Goal: Information Seeking & Learning: Compare options

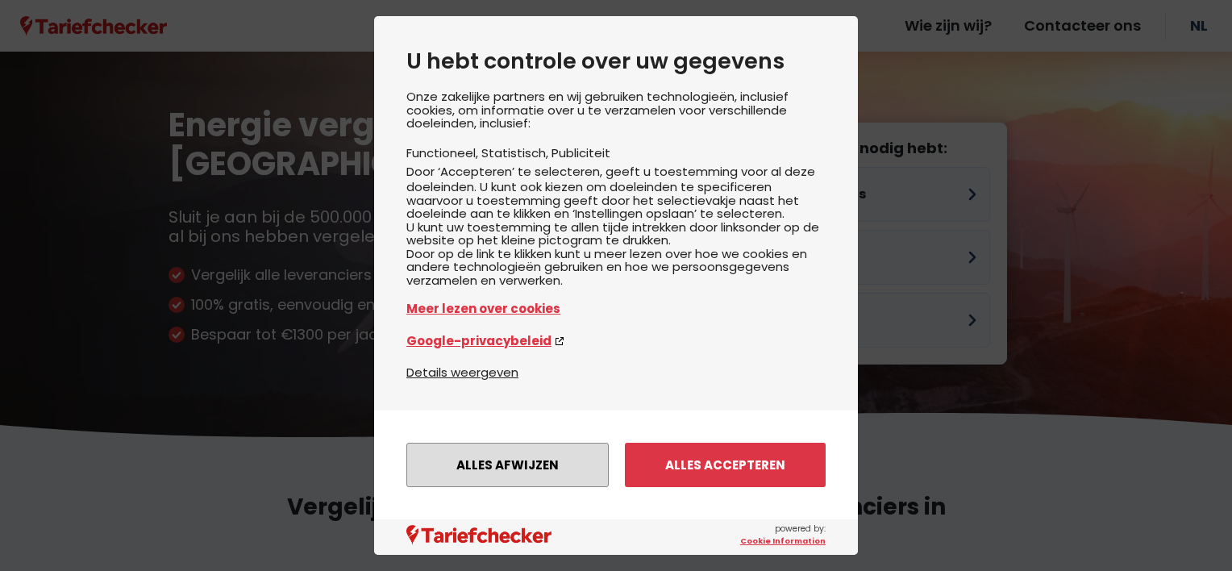
click at [555, 466] on button "Alles afwijzen" at bounding box center [507, 465] width 202 height 44
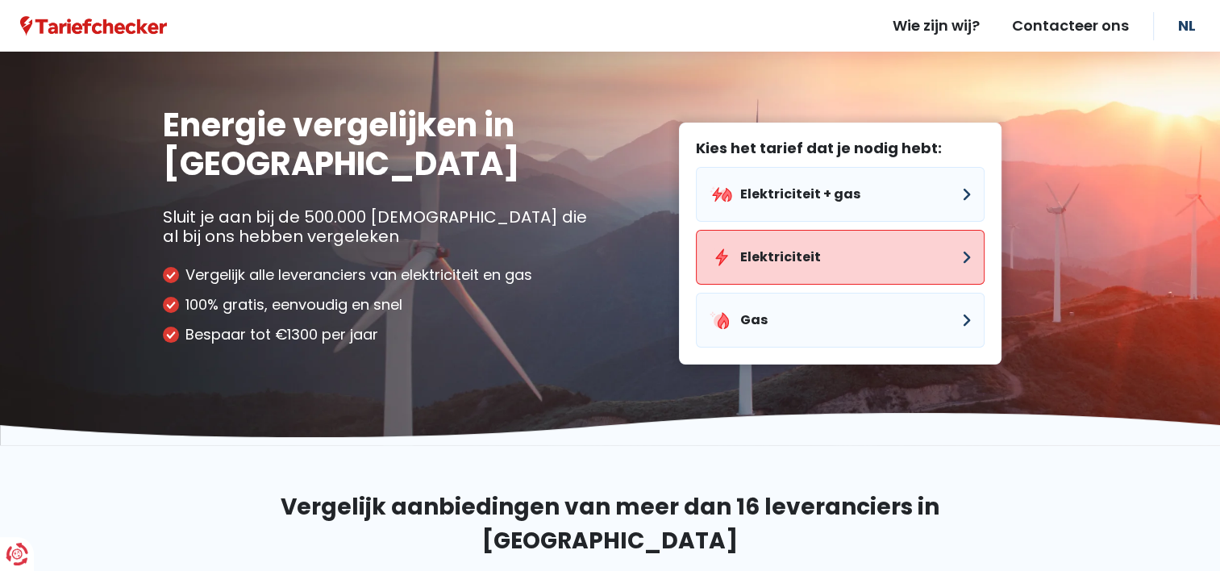
click at [808, 266] on button "Elektriciteit" at bounding box center [840, 257] width 289 height 55
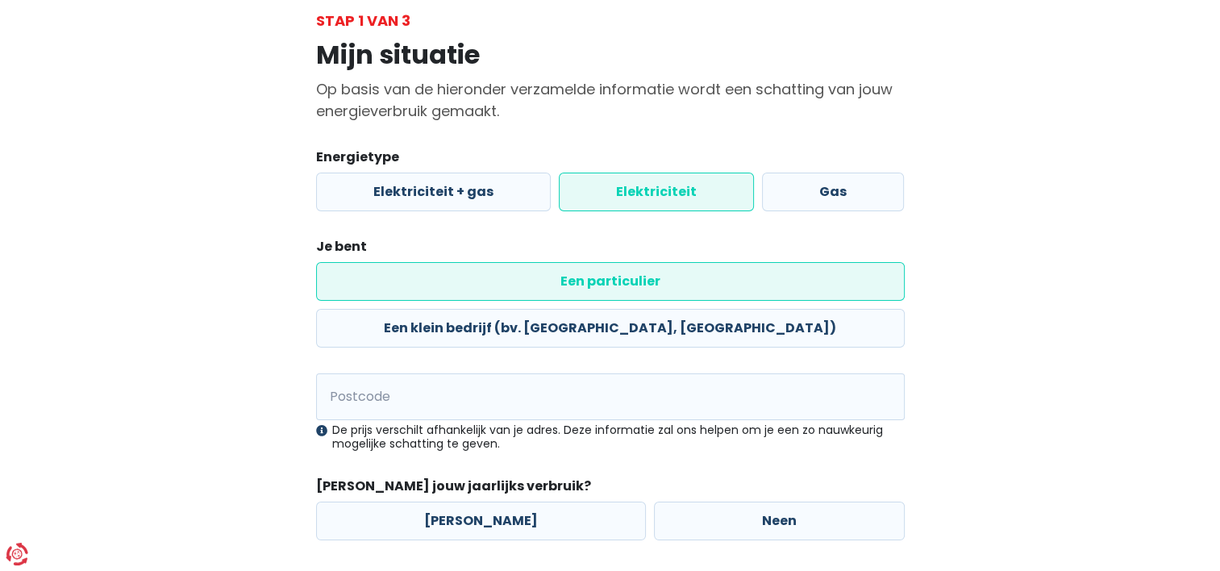
scroll to position [97, 0]
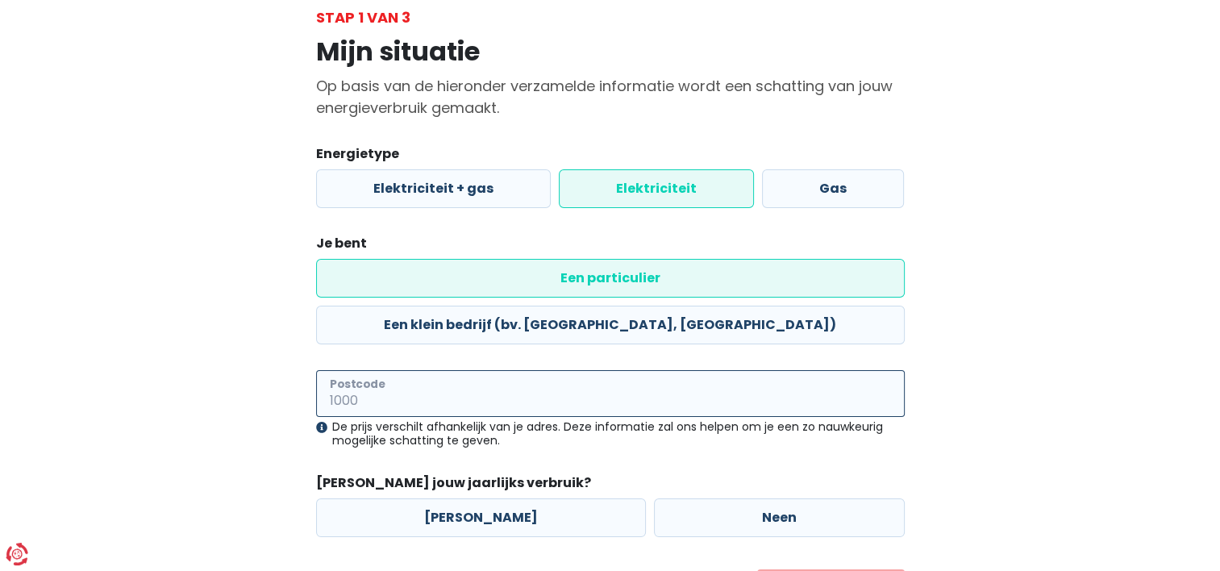
click at [402, 370] on input "Postcode" at bounding box center [610, 393] width 589 height 47
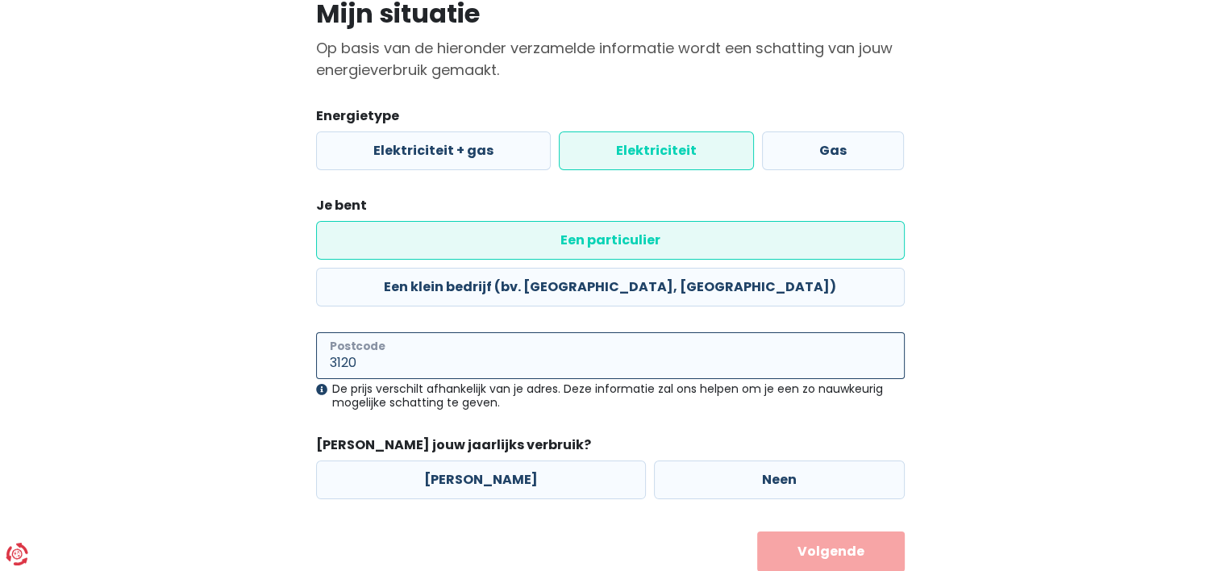
scroll to position [140, 0]
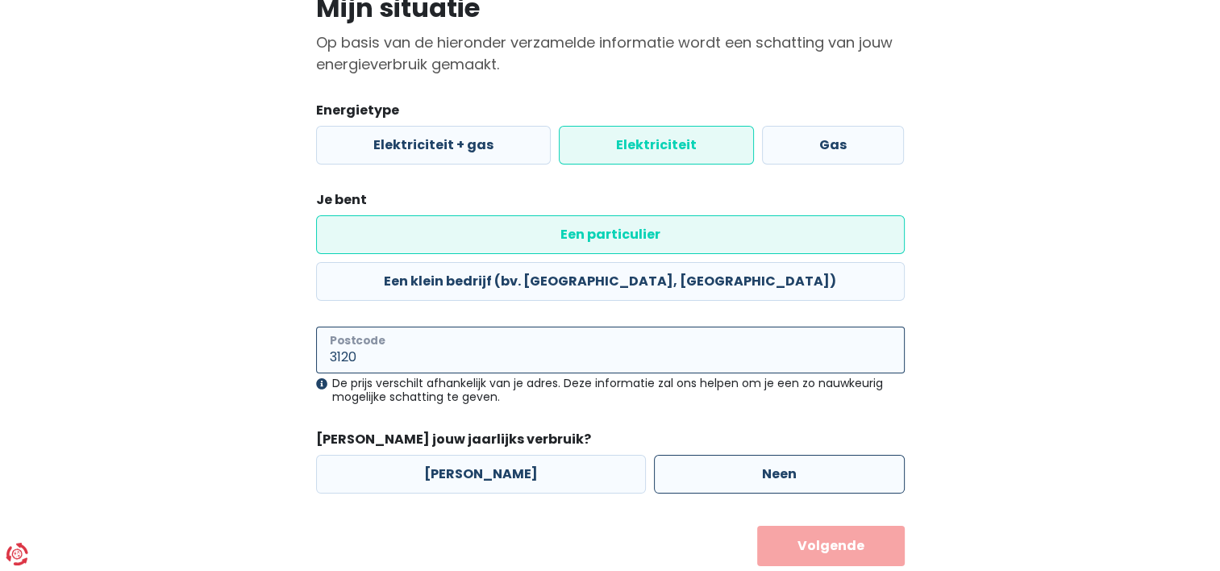
type input "3120"
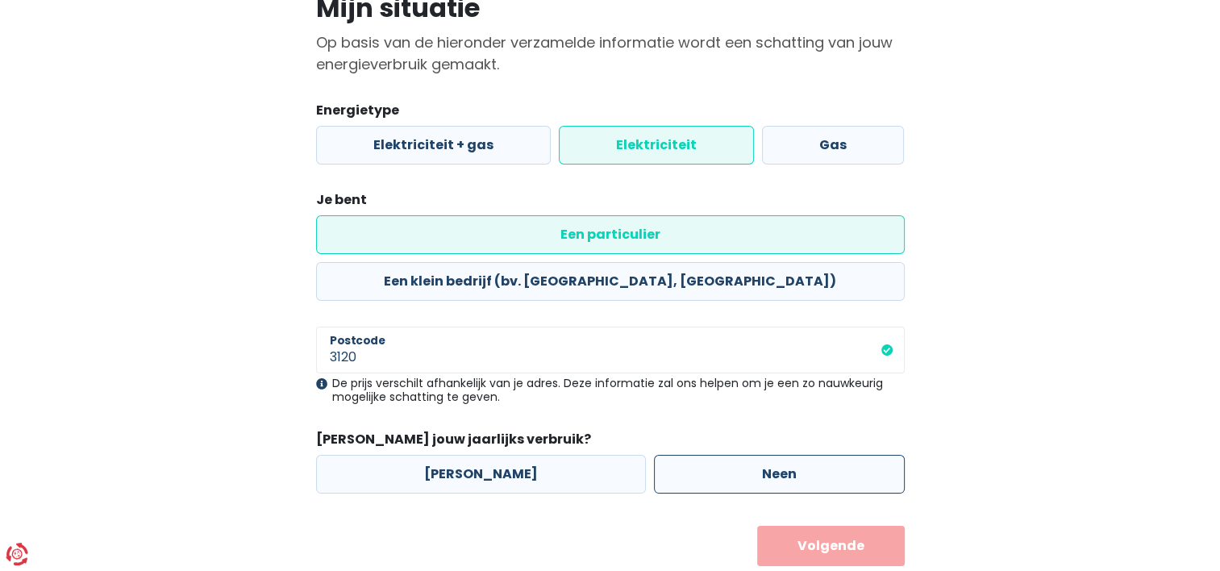
click at [708, 455] on label "Neen" at bounding box center [779, 474] width 251 height 39
click at [708, 455] on input "Neen" at bounding box center [779, 474] width 251 height 39
radio input "true"
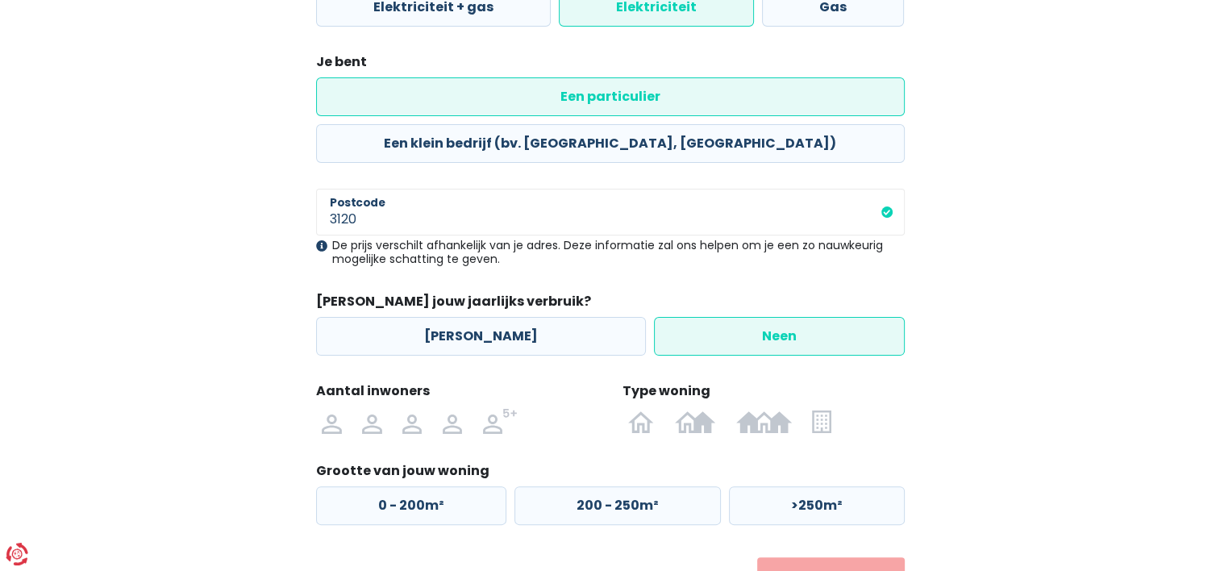
scroll to position [279, 0]
click at [335, 407] on img at bounding box center [331, 420] width 19 height 26
click at [335, 407] on input "radio" at bounding box center [332, 420] width 40 height 26
radio input "true"
click at [439, 485] on label "0 - 200m²" at bounding box center [411, 504] width 190 height 39
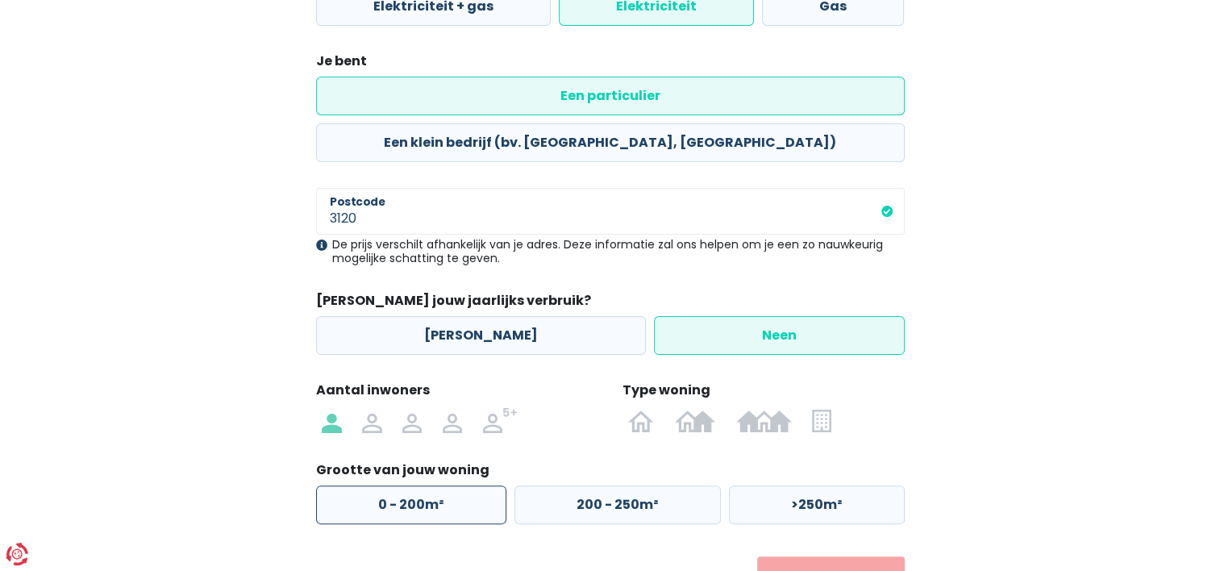
click at [439, 485] on input "0 - 200m²" at bounding box center [411, 504] width 190 height 39
radio input "true"
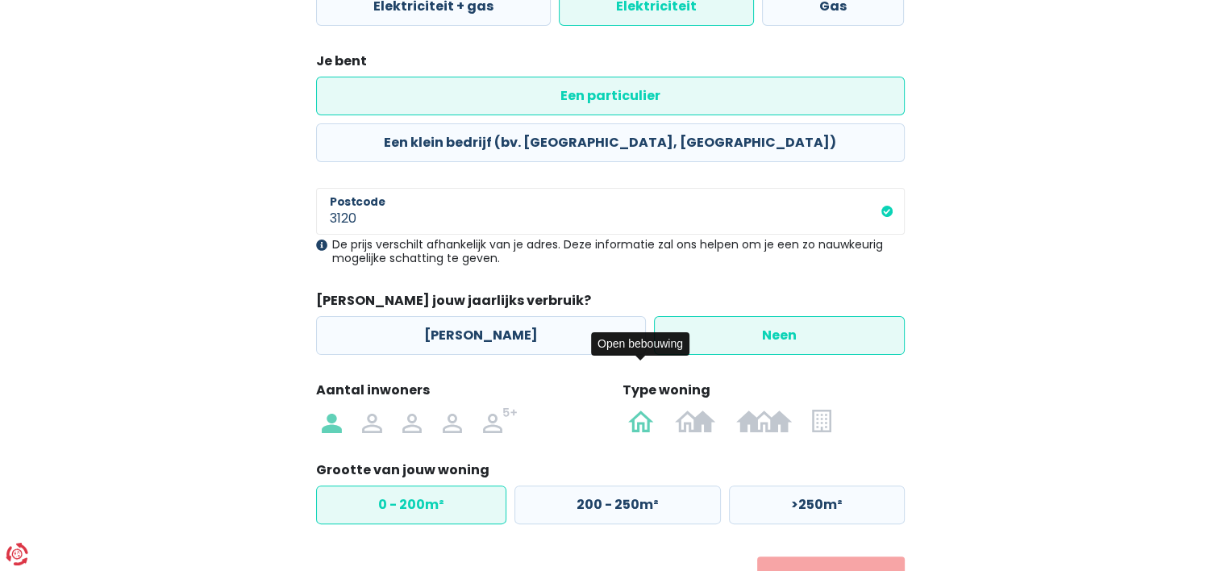
click at [643, 407] on img at bounding box center [641, 420] width 26 height 26
click at [643, 407] on input "radio" at bounding box center [641, 420] width 47 height 26
radio input "true"
click at [845, 556] on button "Volgende" at bounding box center [831, 576] width 148 height 40
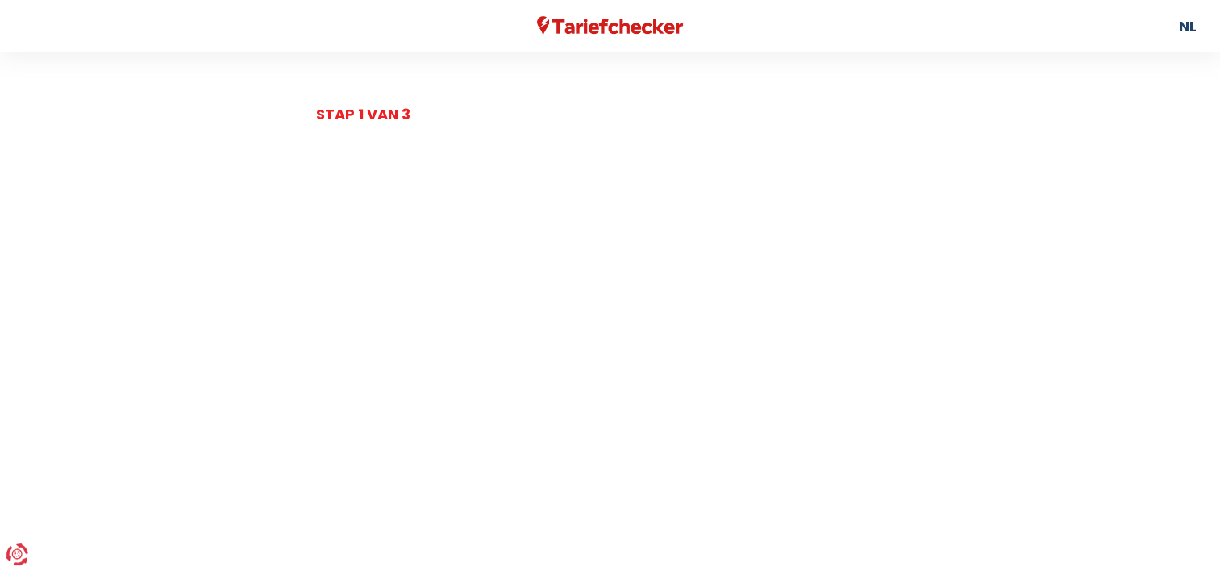
select select
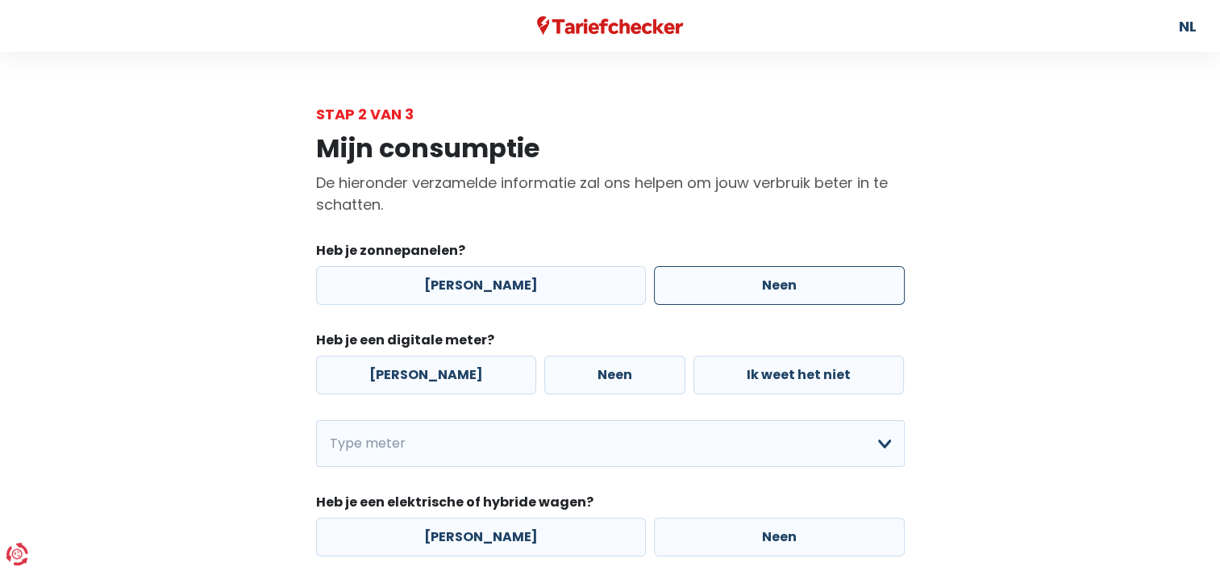
drag, startPoint x: 206, startPoint y: 415, endPoint x: 700, endPoint y: 276, distance: 513.5
click at [700, 276] on label "Neen" at bounding box center [779, 285] width 251 height 39
click at [700, 276] on input "Neen" at bounding box center [779, 285] width 251 height 39
radio input "true"
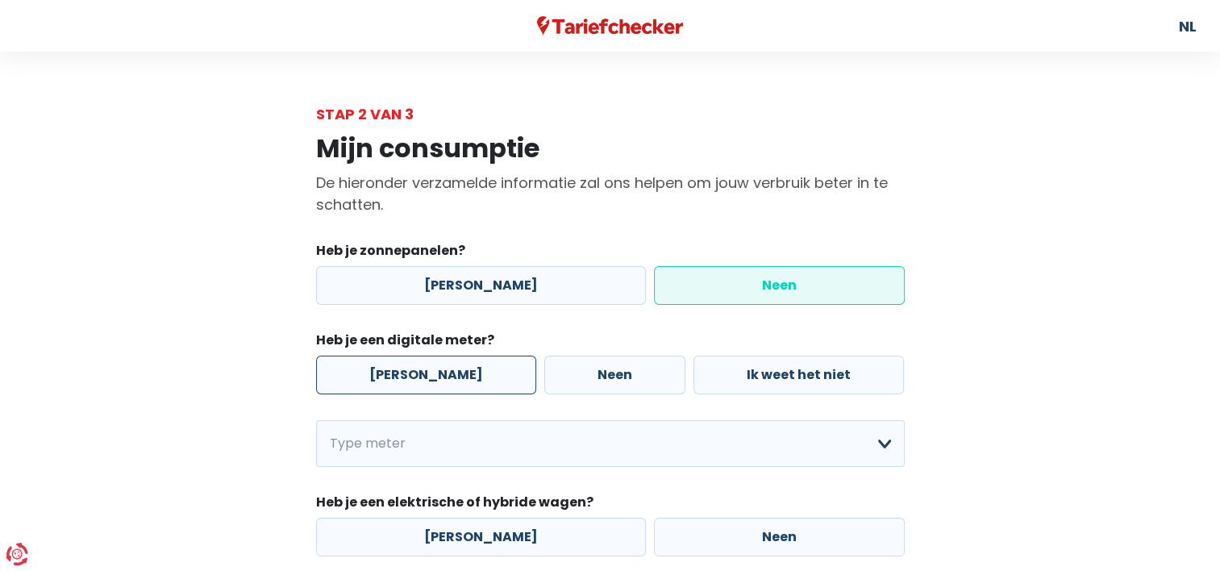
click at [409, 362] on label "[PERSON_NAME]" at bounding box center [426, 375] width 220 height 39
click at [409, 362] on input "[PERSON_NAME]" at bounding box center [426, 375] width 220 height 39
radio input "true"
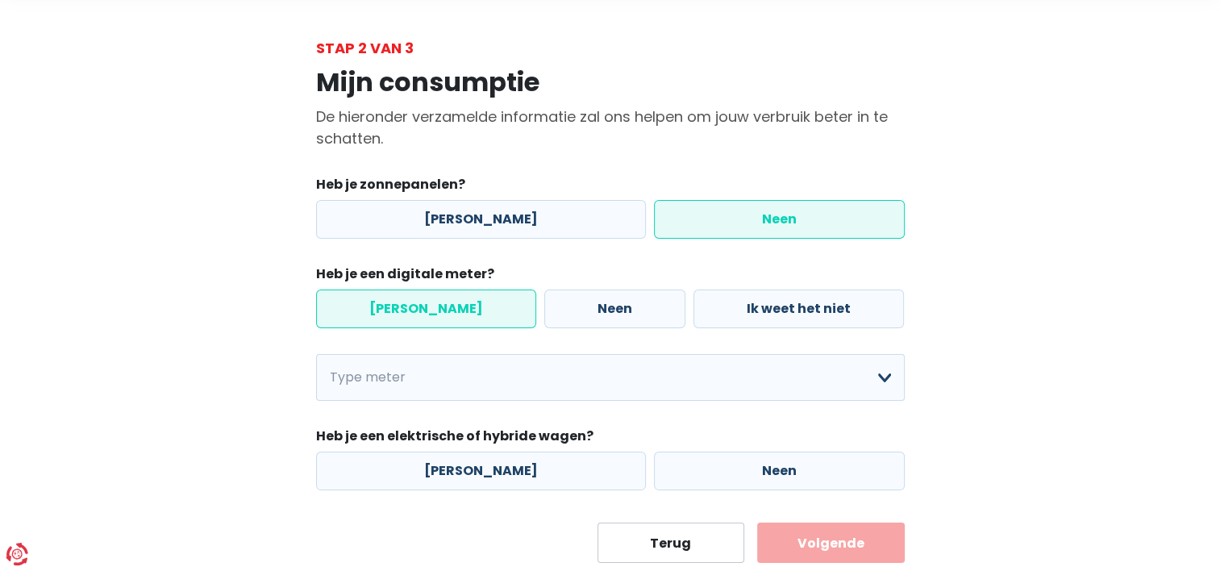
scroll to position [110, 0]
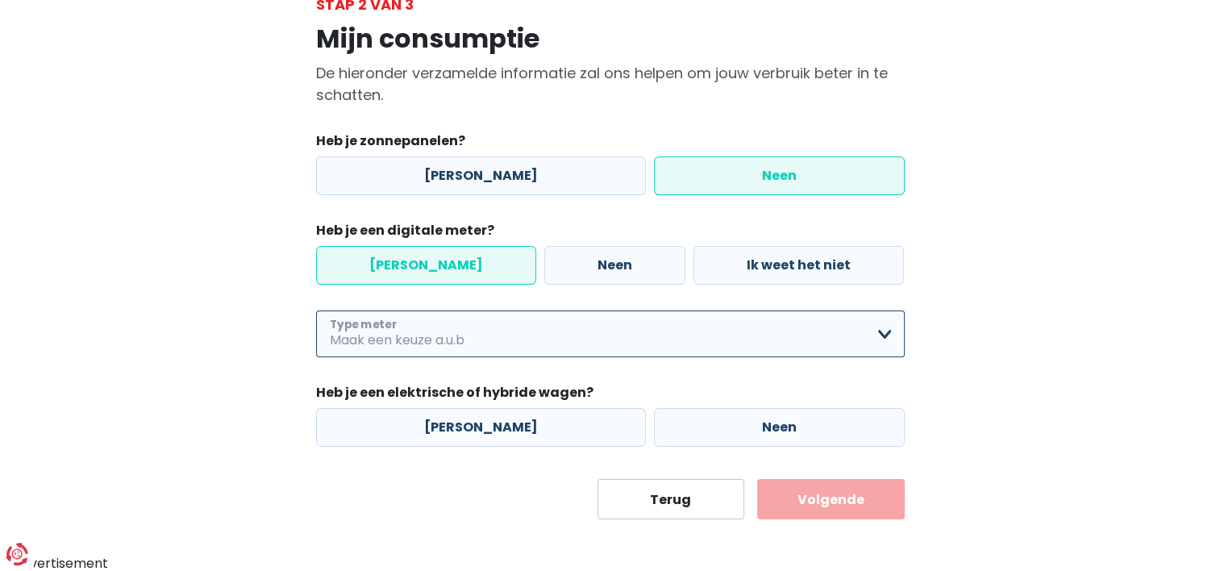
click at [532, 322] on select "Enkelvoudig Tweevoudig Enkelvoudig + uitsluitend nachttarief Tweevoudig + uitsl…" at bounding box center [610, 333] width 589 height 47
select select "day_night_bi_hourly"
click at [316, 310] on select "Enkelvoudig Tweevoudig Enkelvoudig + uitsluitend nachttarief Tweevoudig + uitsl…" at bounding box center [610, 333] width 589 height 47
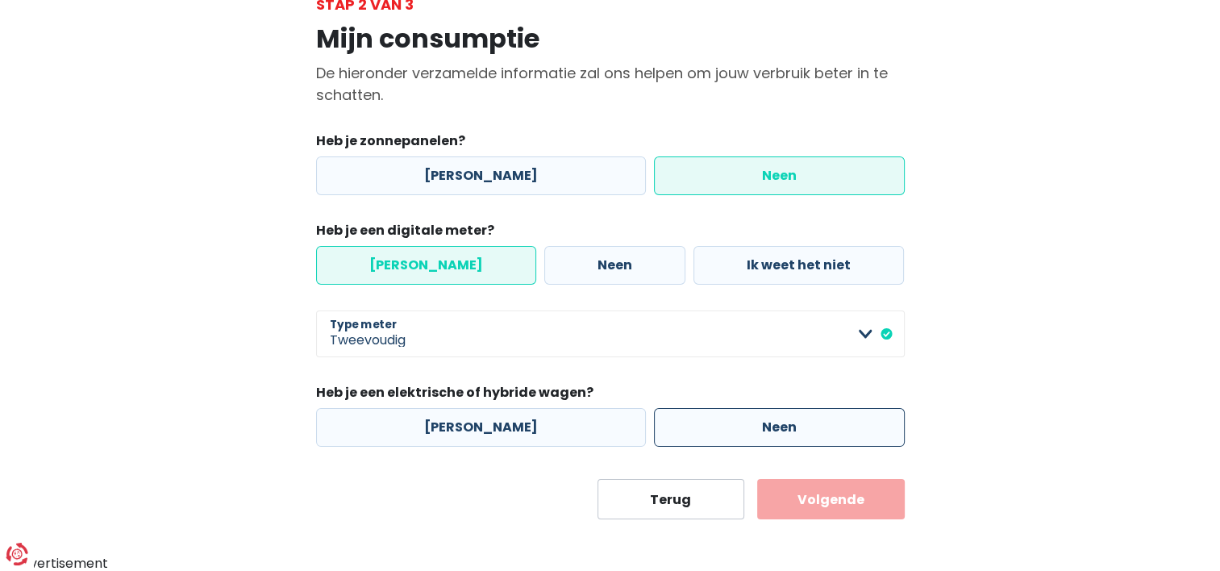
click at [771, 420] on label "Neen" at bounding box center [779, 427] width 251 height 39
click at [771, 420] on input "Neen" at bounding box center [779, 427] width 251 height 39
radio input "true"
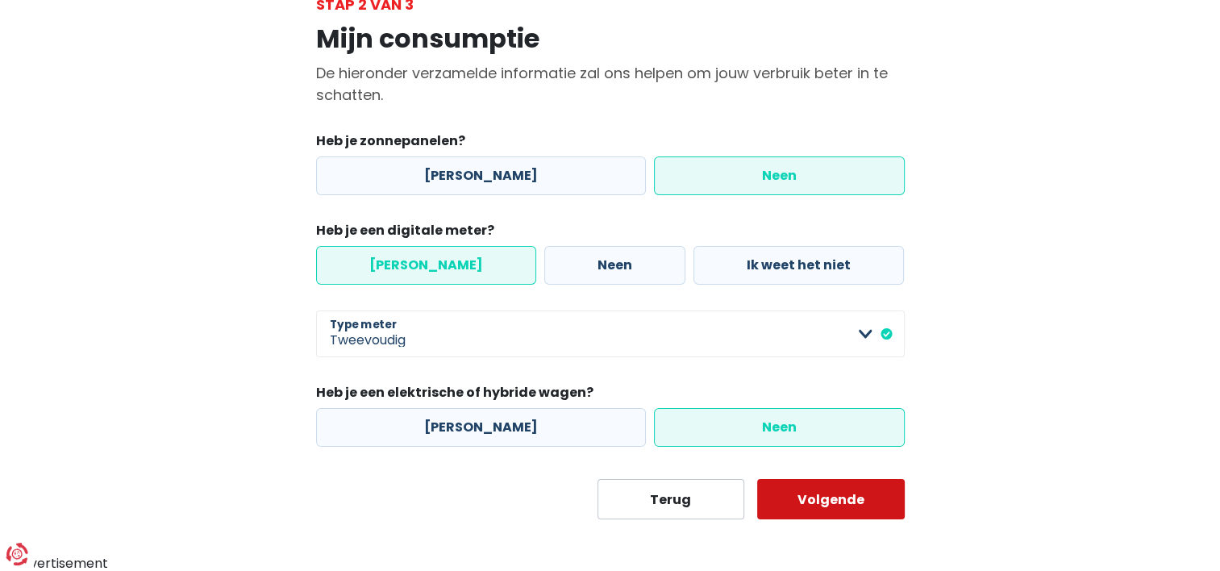
click at [826, 496] on button "Volgende" at bounding box center [831, 499] width 148 height 40
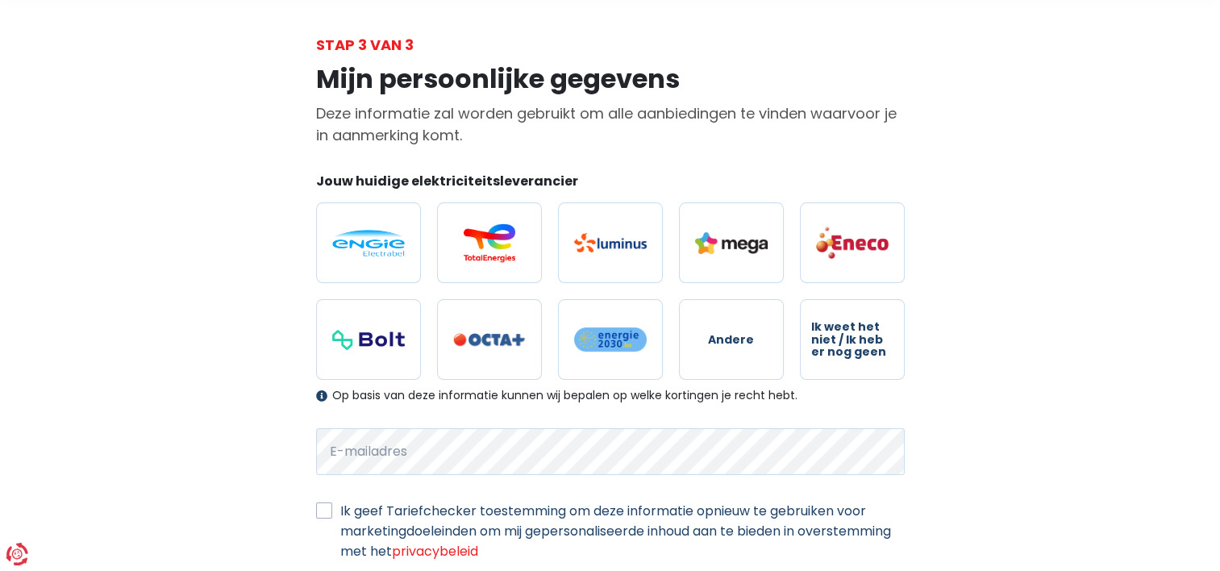
scroll to position [73, 0]
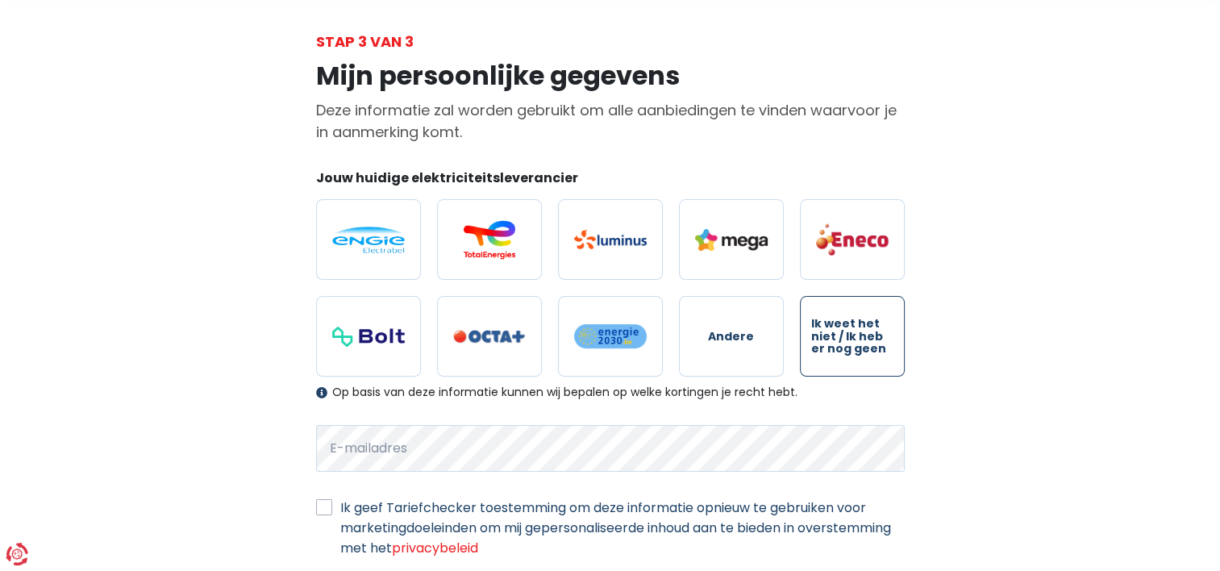
click at [851, 347] on span "Ik weet het niet / Ik heb er nog geen" at bounding box center [852, 336] width 82 height 37
click at [851, 347] on input "Ik weet het niet / Ik heb er nog geen" at bounding box center [852, 336] width 105 height 81
radio input "true"
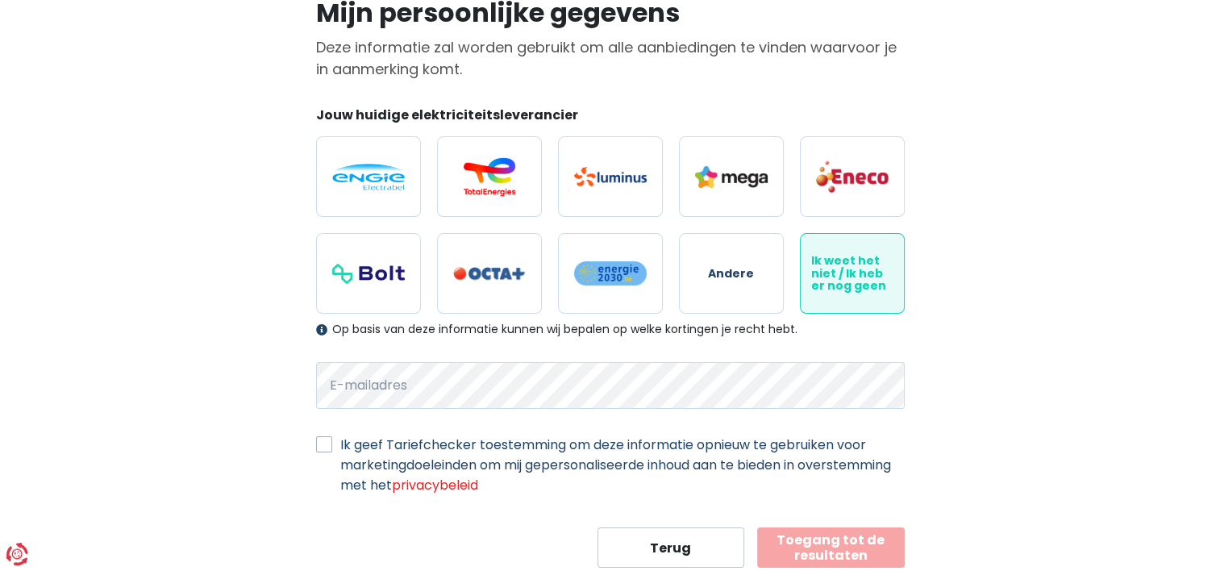
scroll to position [141, 0]
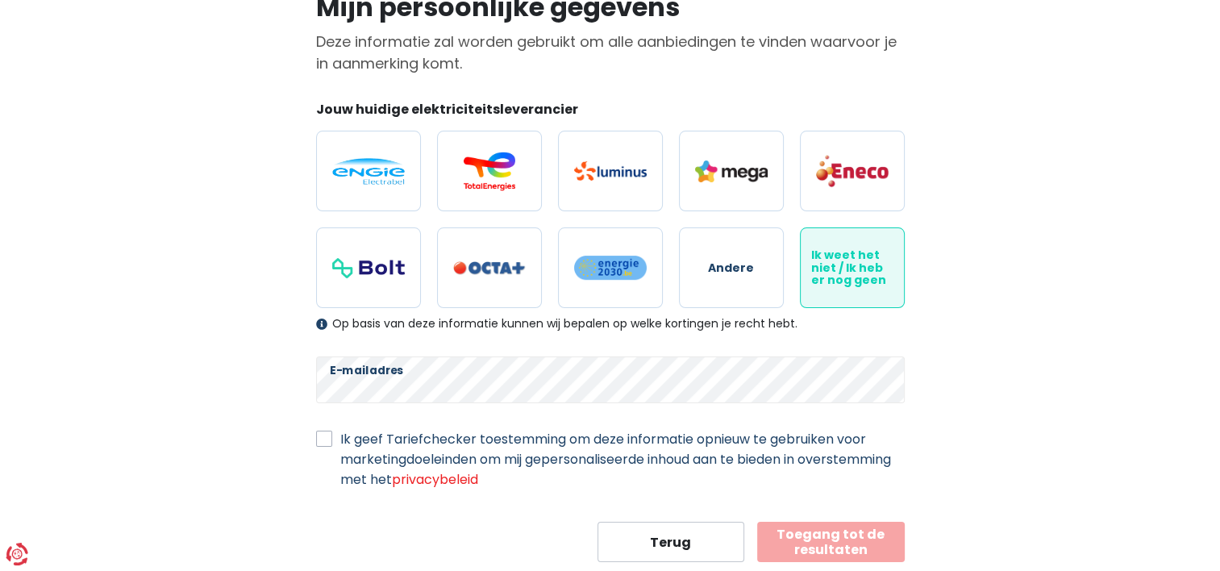
click at [816, 536] on button "Toegang tot de resultaten" at bounding box center [831, 542] width 148 height 40
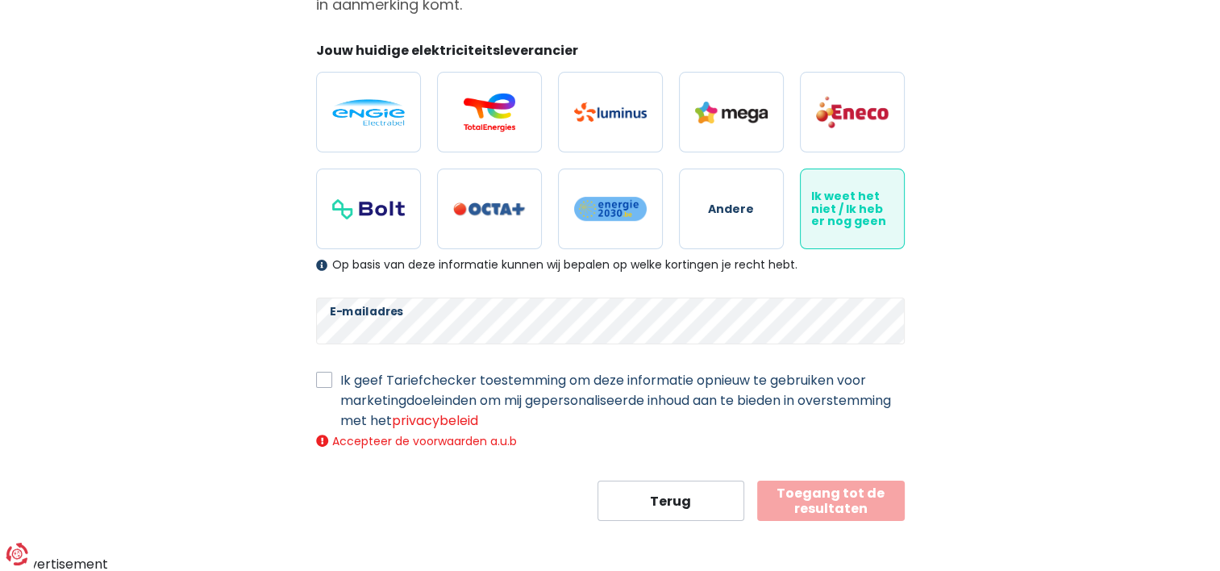
click at [340, 375] on label "Ik geef Tariefchecker toestemming om deze informatie opnieuw te gebruiken voor …" at bounding box center [622, 400] width 564 height 60
click at [316, 375] on input "Ik geef Tariefchecker toestemming om deze informatie opnieuw te gebruiken voor …" at bounding box center [324, 378] width 16 height 16
checkbox input "true"
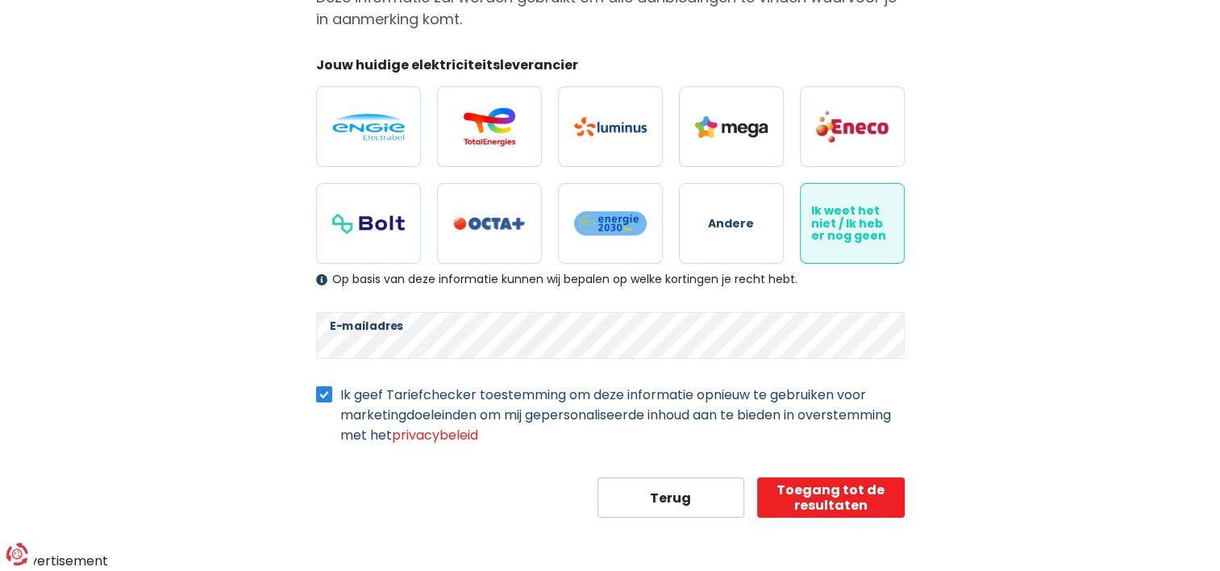
scroll to position [181, 0]
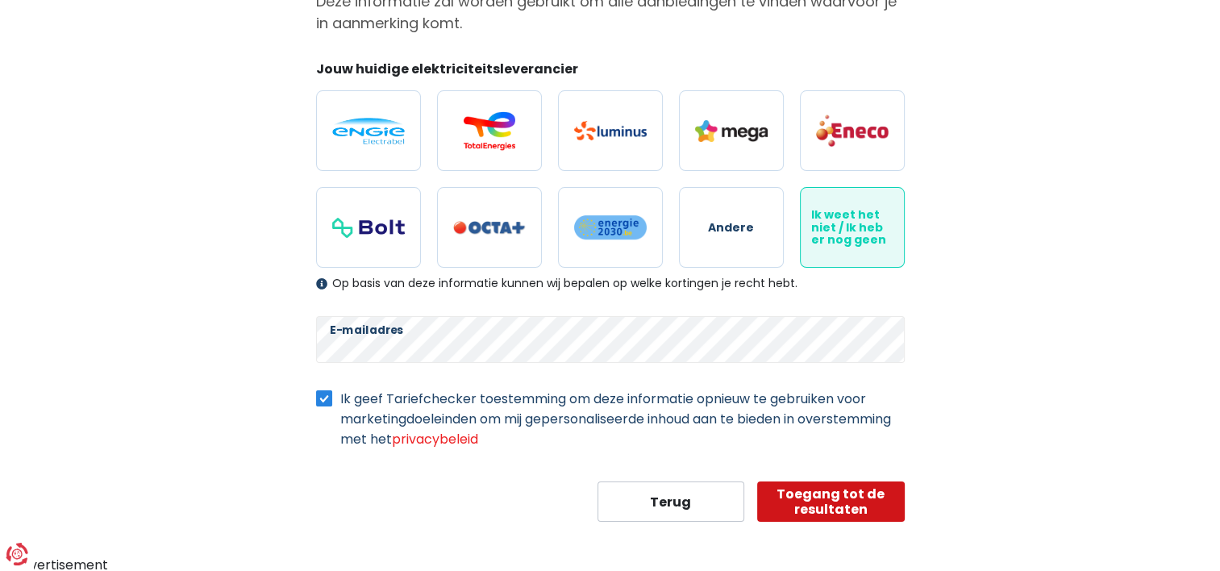
click at [813, 500] on button "Toegang tot de resultaten" at bounding box center [831, 501] width 148 height 40
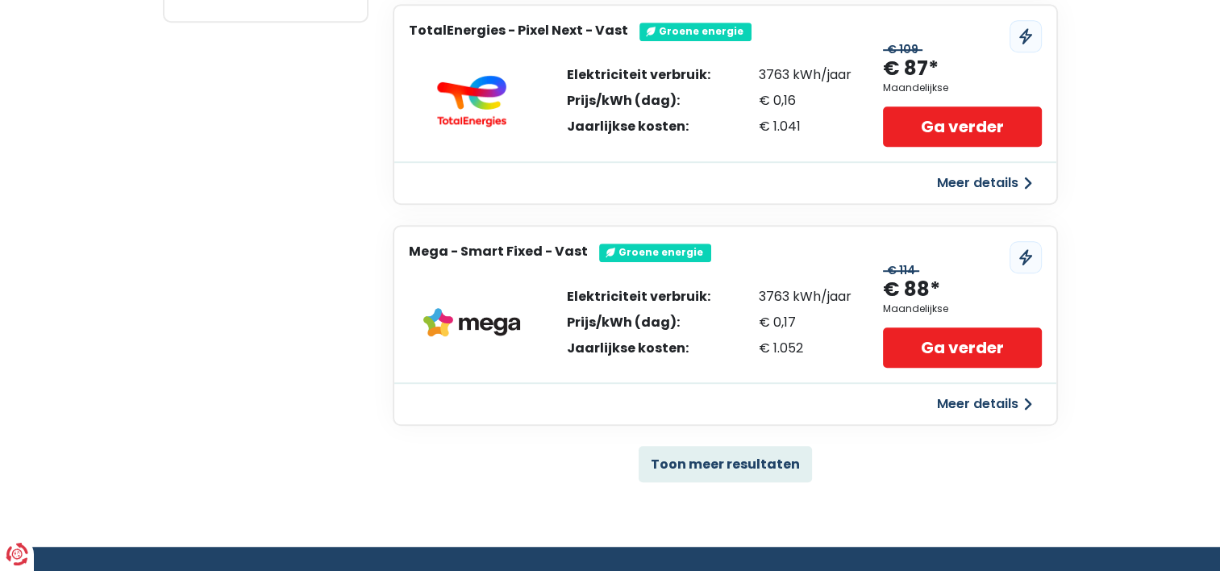
scroll to position [998, 0]
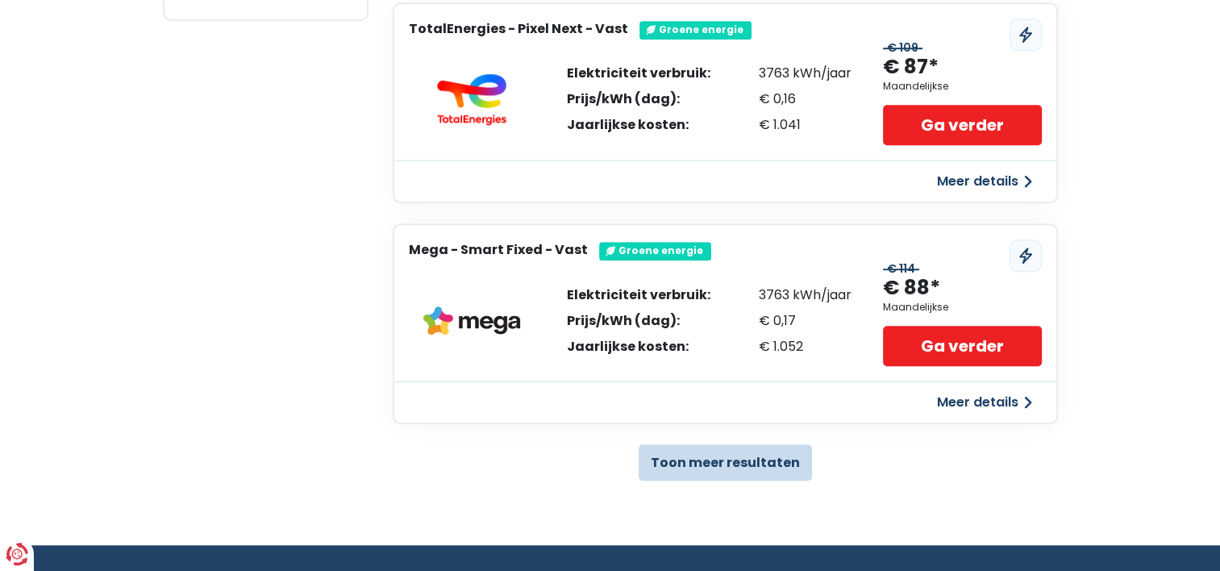
drag, startPoint x: 721, startPoint y: 476, endPoint x: 714, endPoint y: 460, distance: 17.7
click at [714, 460] on button "Toon meer resultaten" at bounding box center [725, 462] width 173 height 36
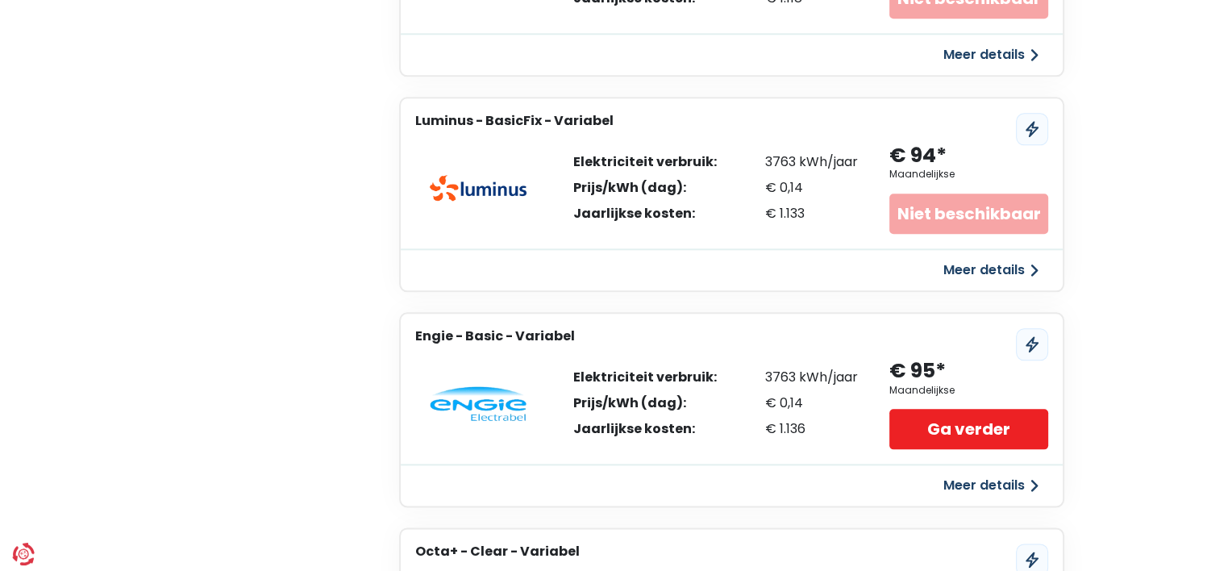
scroll to position [1782, 0]
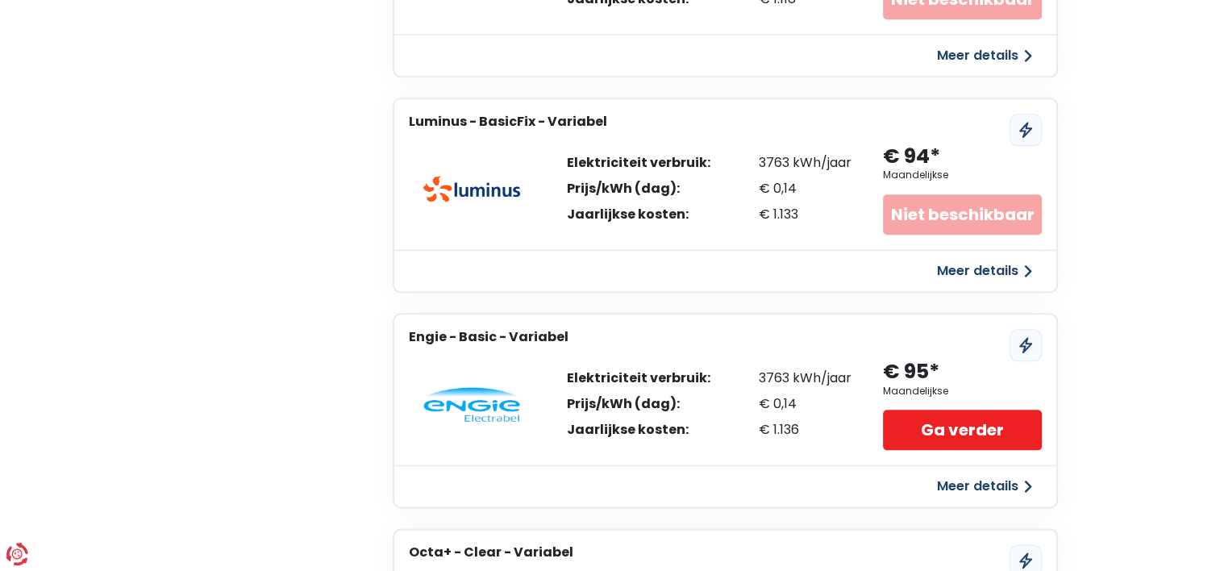
click at [993, 476] on button "Meer details" at bounding box center [984, 486] width 114 height 29
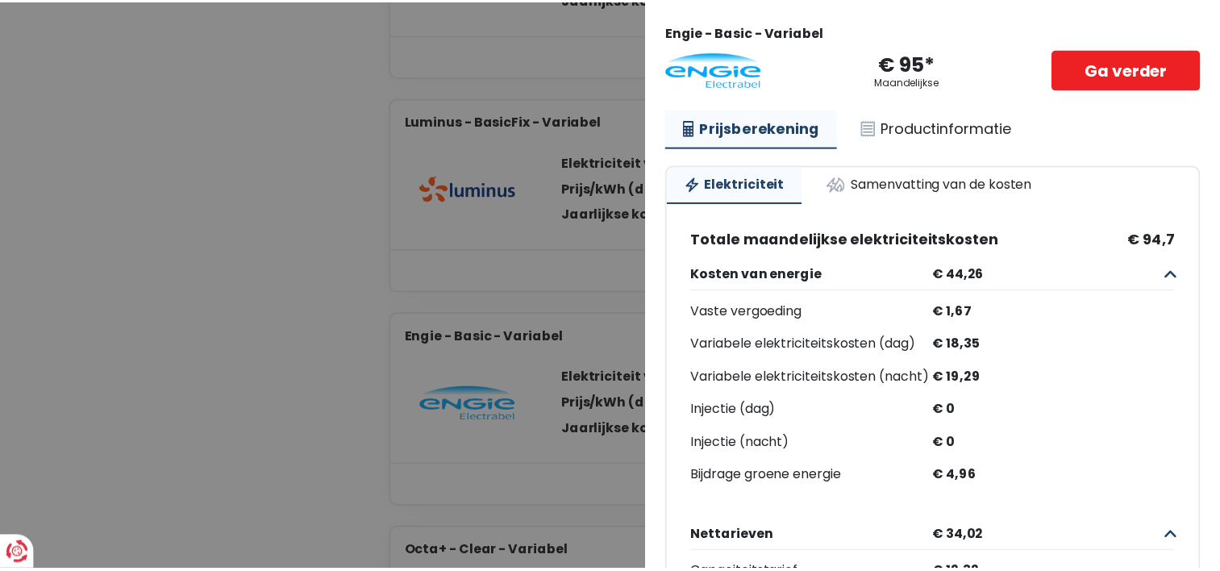
scroll to position [52, 0]
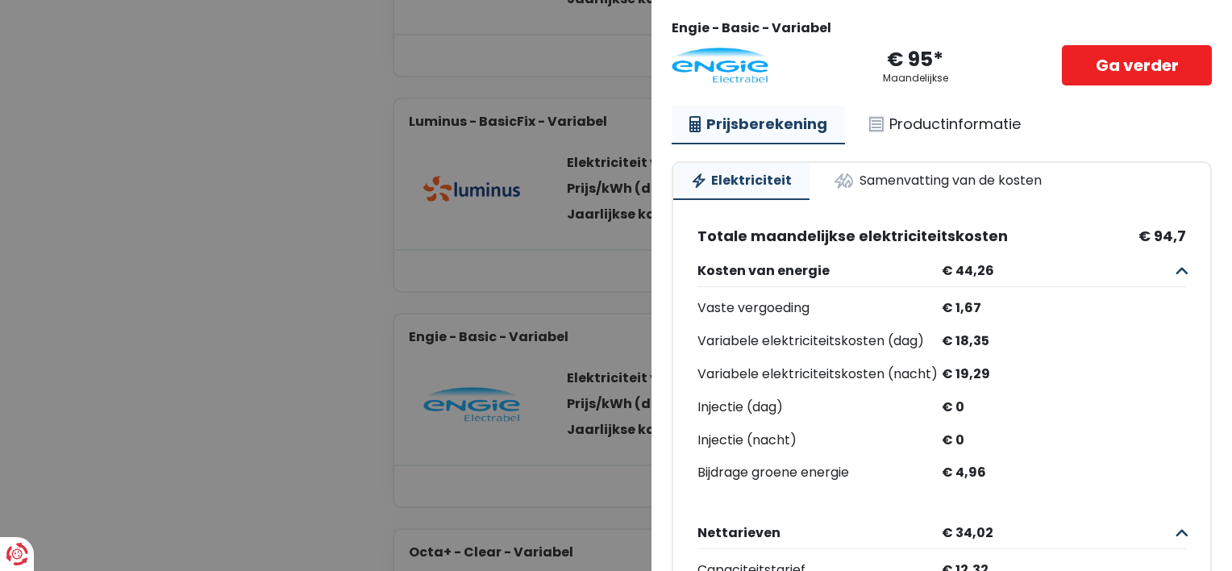
click at [318, 274] on Variabel "Plus de détails - Engie × Engie - Basic - Variabel € 95* Maandelijkse Ga verder…" at bounding box center [616, 285] width 1232 height 571
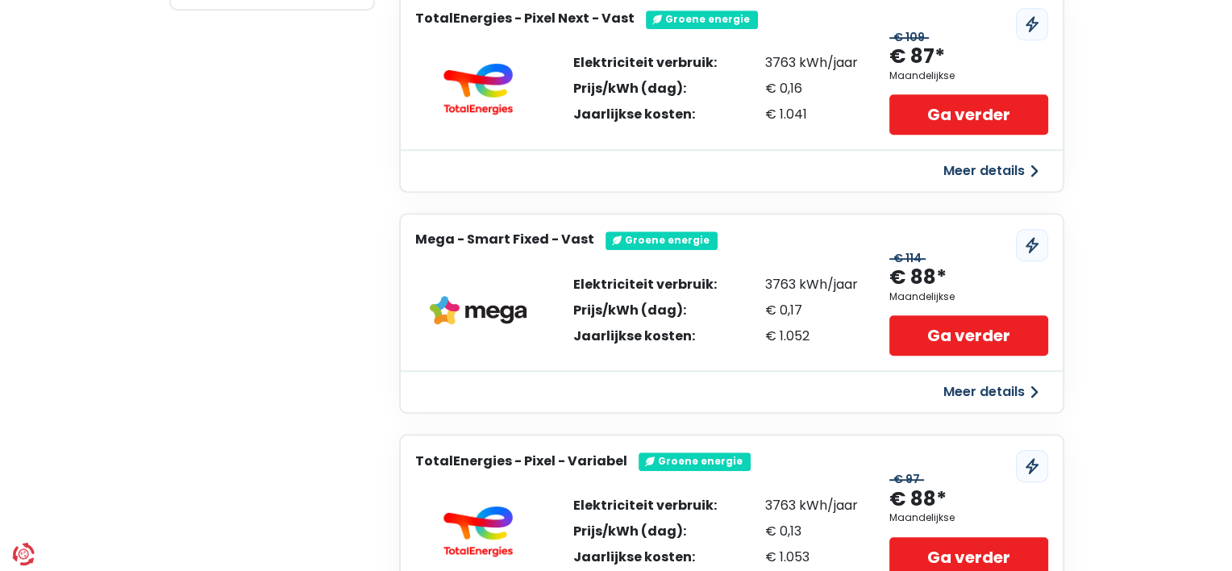
scroll to position [964, 0]
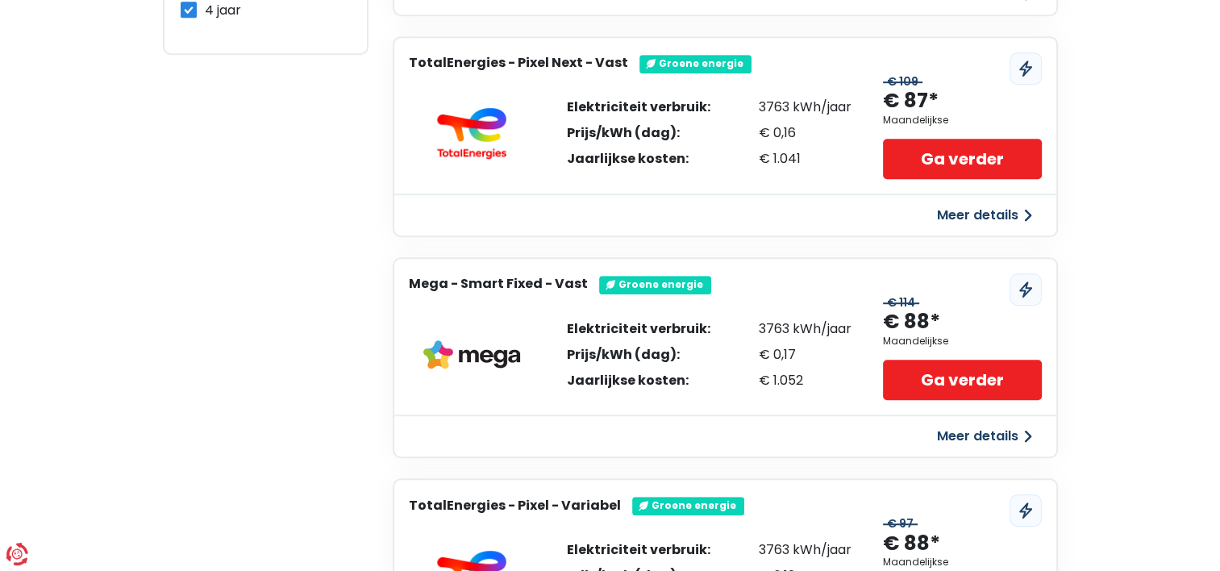
click at [960, 436] on button "Meer details" at bounding box center [984, 436] width 114 height 29
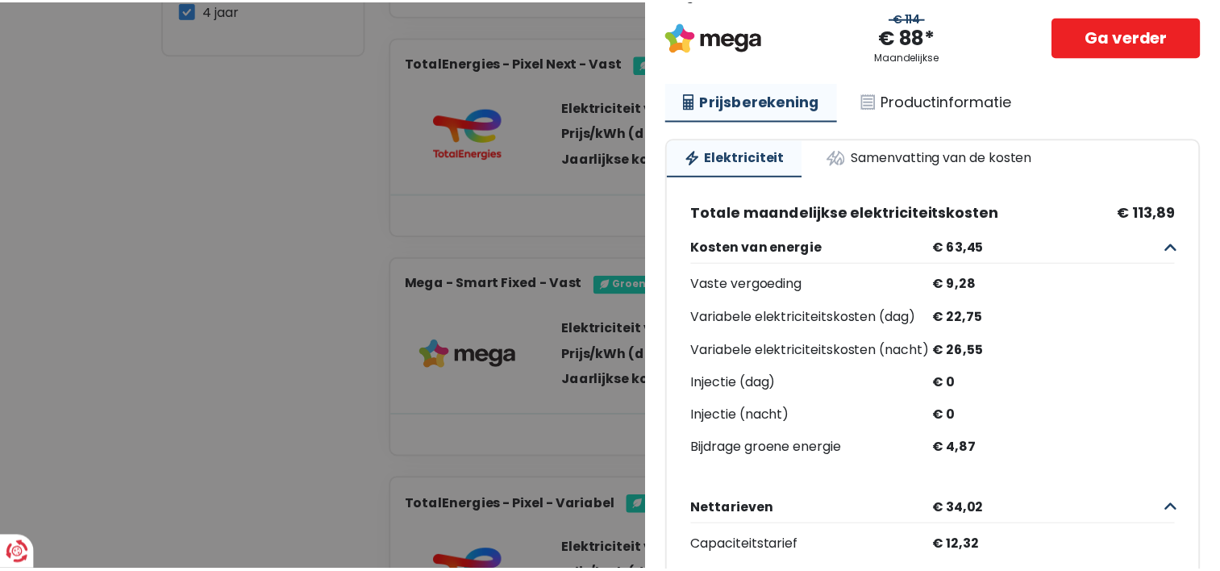
scroll to position [87, 0]
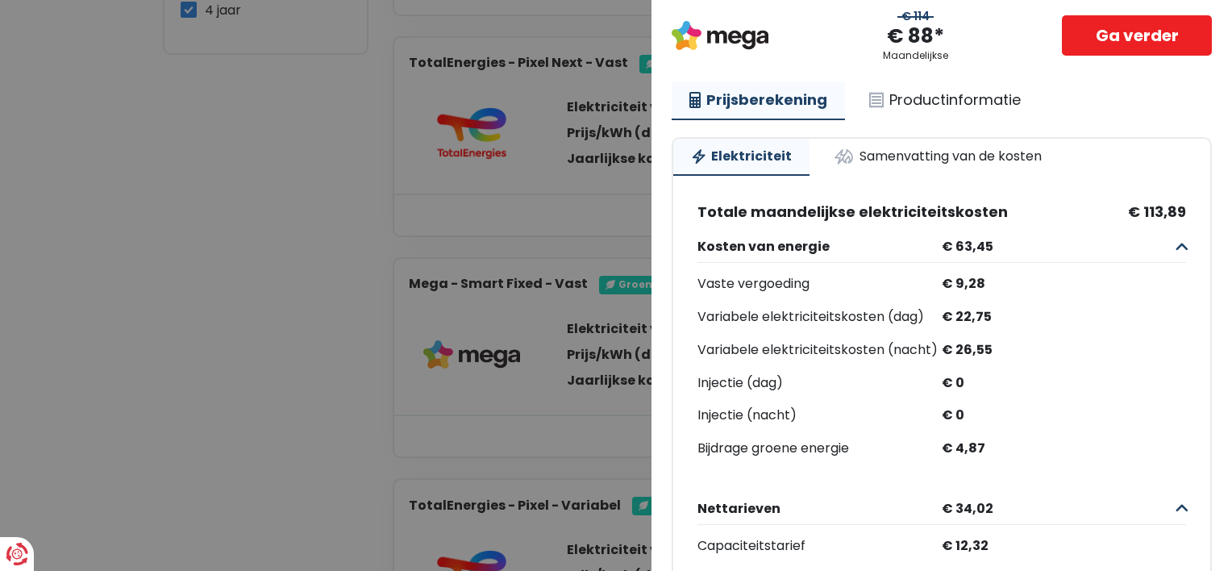
click at [323, 306] on Vast "Plus de détails - Mega × Mega - Smart Fixed - Vast € 114 € 88* Maandelijkse Ga …" at bounding box center [616, 285] width 1232 height 571
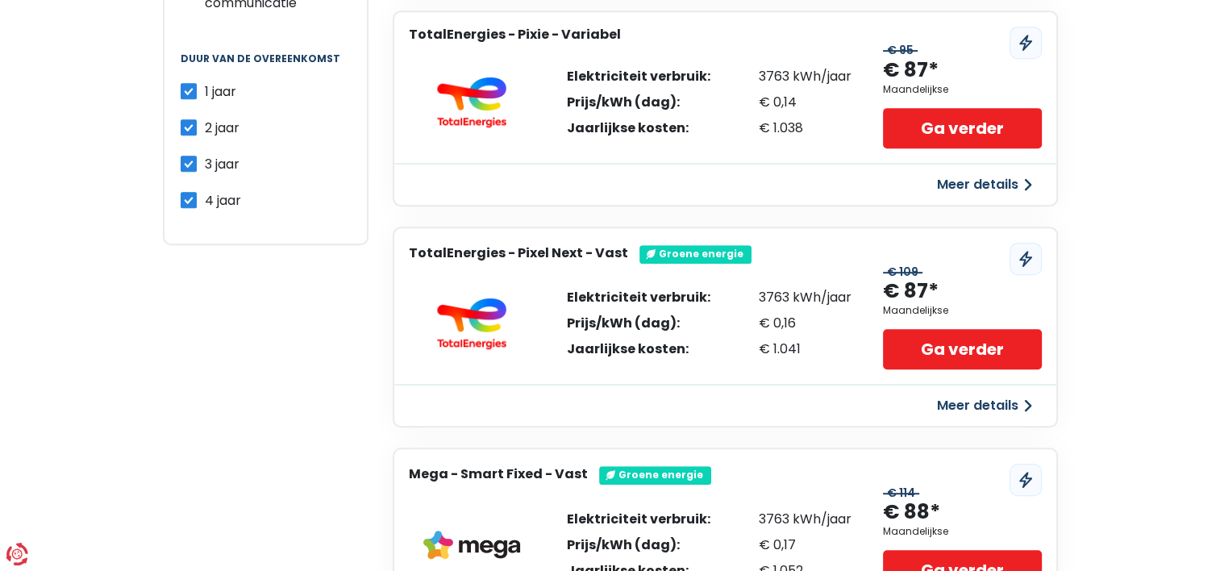
scroll to position [798, 0]
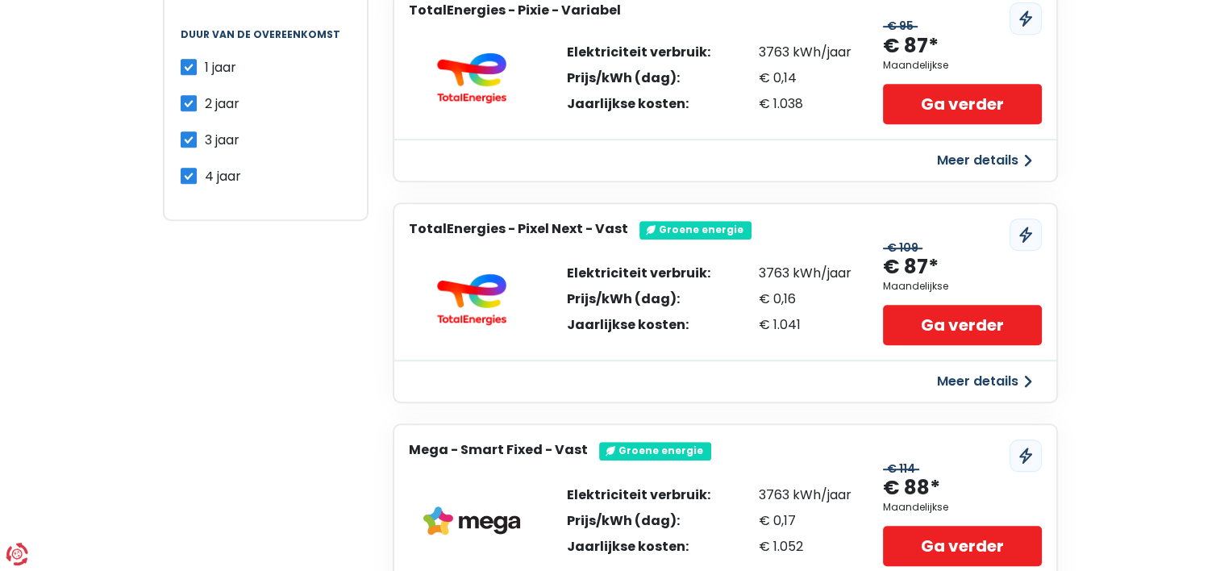
click at [587, 227] on h3 "TotalEnergies - Pixel Next - Vast" at bounding box center [518, 228] width 219 height 15
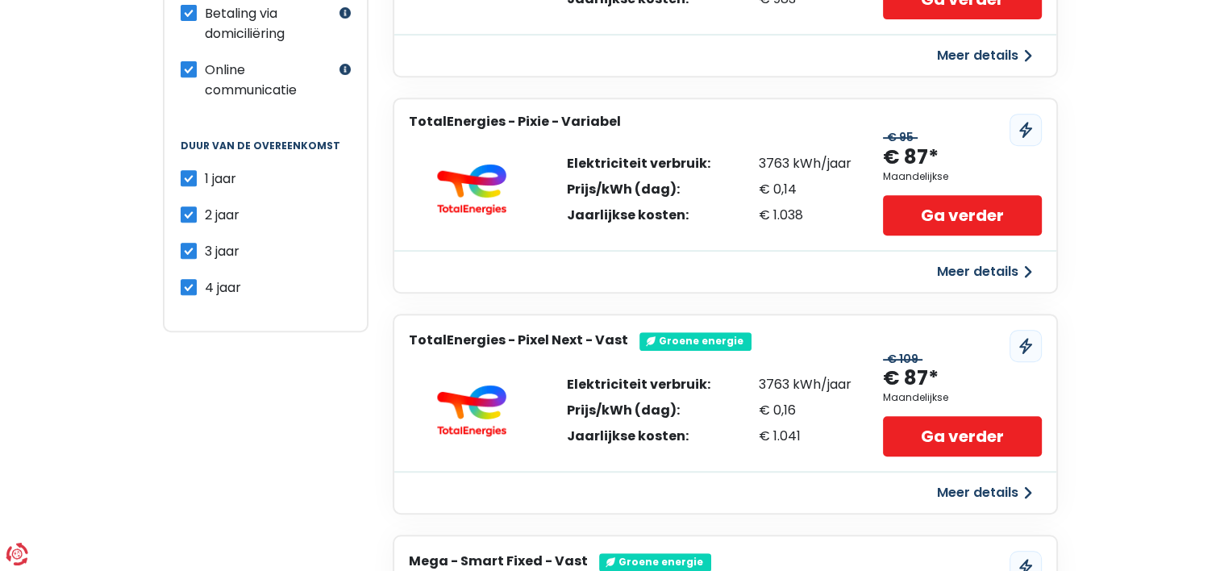
scroll to position [687, 0]
click at [988, 416] on link "Ga verder" at bounding box center [962, 436] width 158 height 40
